Goal: Find specific page/section: Find specific page/section

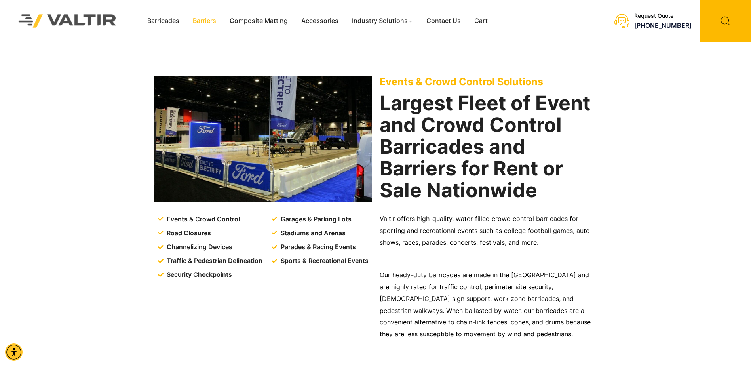
click at [205, 19] on link "Barriers" at bounding box center [204, 21] width 37 height 12
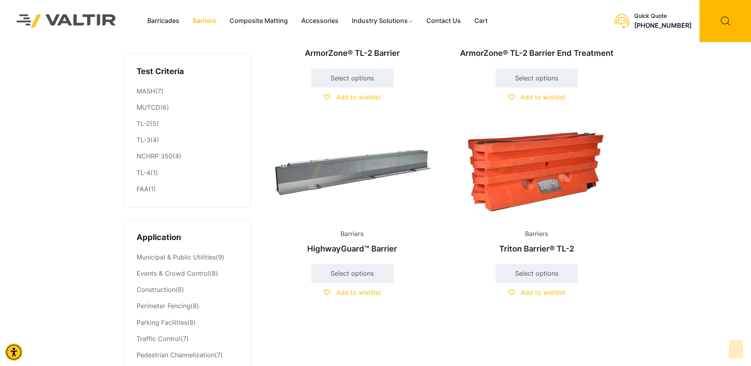
scroll to position [40, 0]
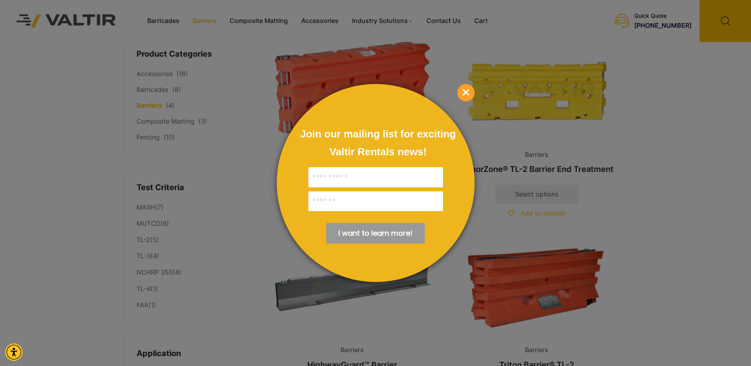
click at [145, 138] on div at bounding box center [375, 183] width 751 height 366
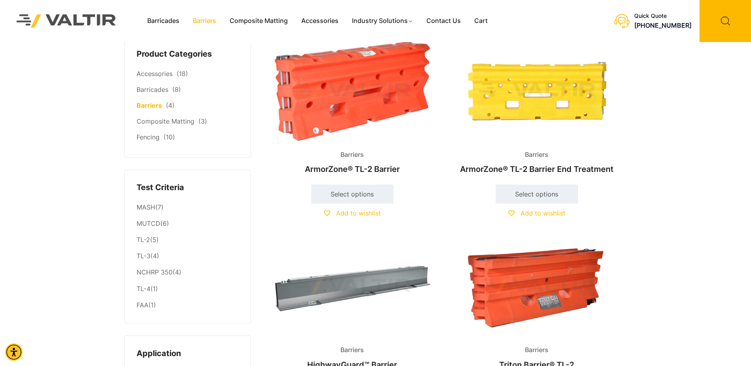
click at [153, 137] on link "Fencing" at bounding box center [148, 137] width 23 height 8
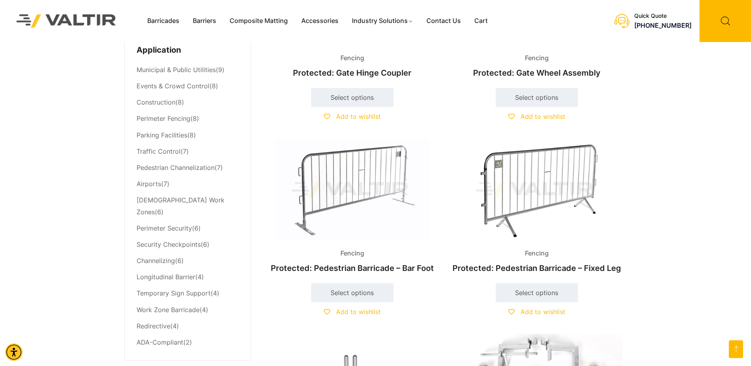
scroll to position [356, 0]
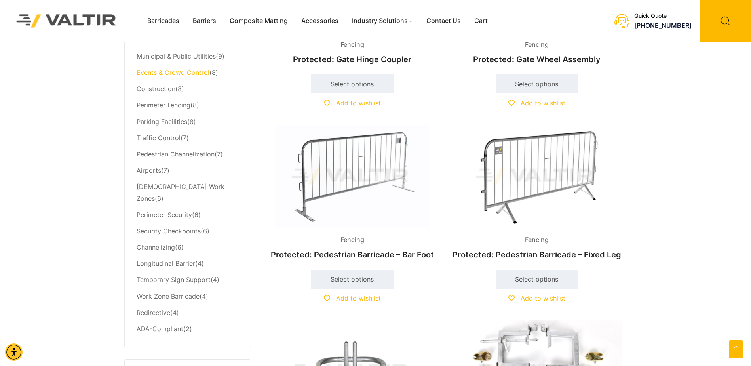
click at [169, 74] on link "Events & Crowd Control" at bounding box center [173, 72] width 73 height 8
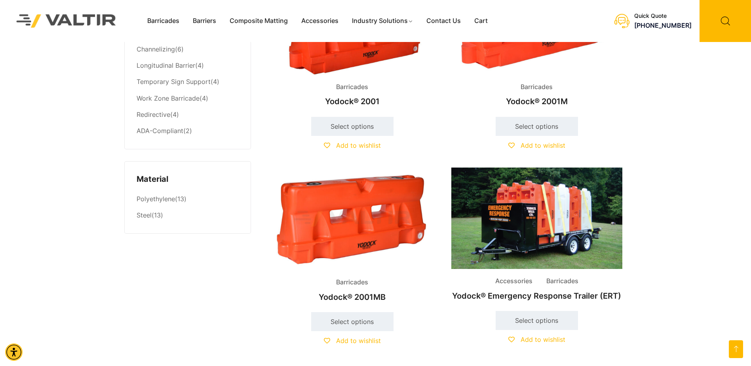
scroll to position [356, 0]
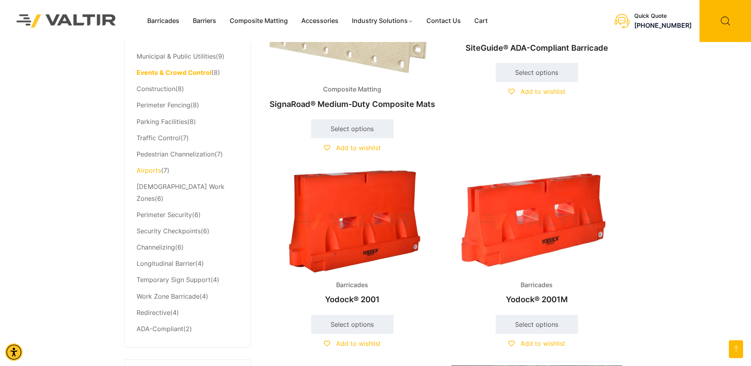
click at [150, 171] on link "Airports" at bounding box center [149, 170] width 25 height 8
